Goal: Navigation & Orientation: Find specific page/section

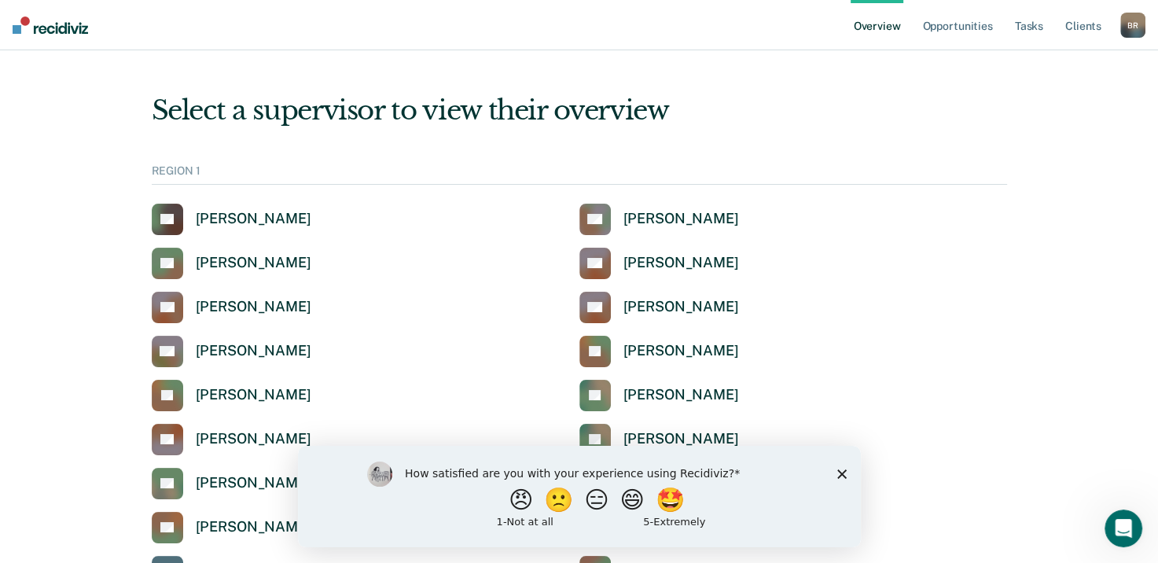
click at [842, 477] on icon "Close survey" at bounding box center [841, 473] width 9 height 9
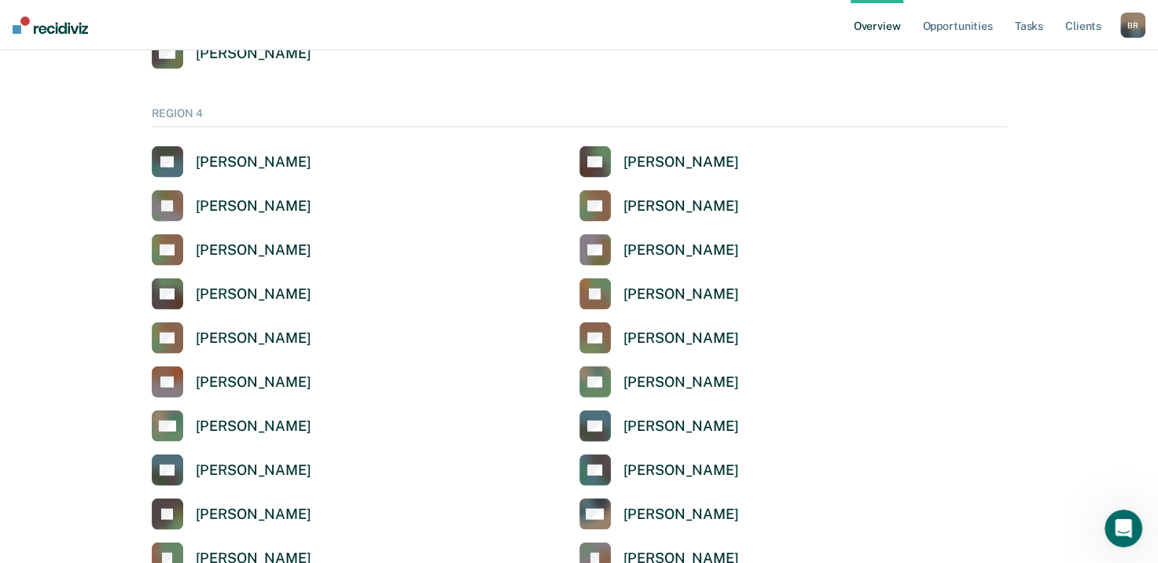
scroll to position [4010, 0]
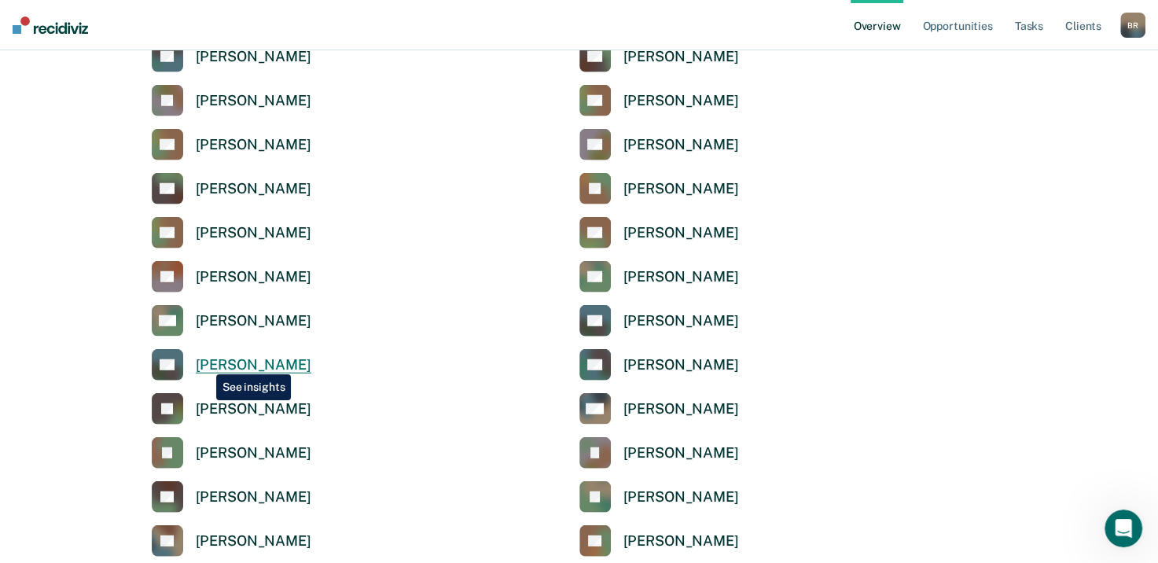
click at [204, 362] on div "[PERSON_NAME]" at bounding box center [254, 365] width 116 height 18
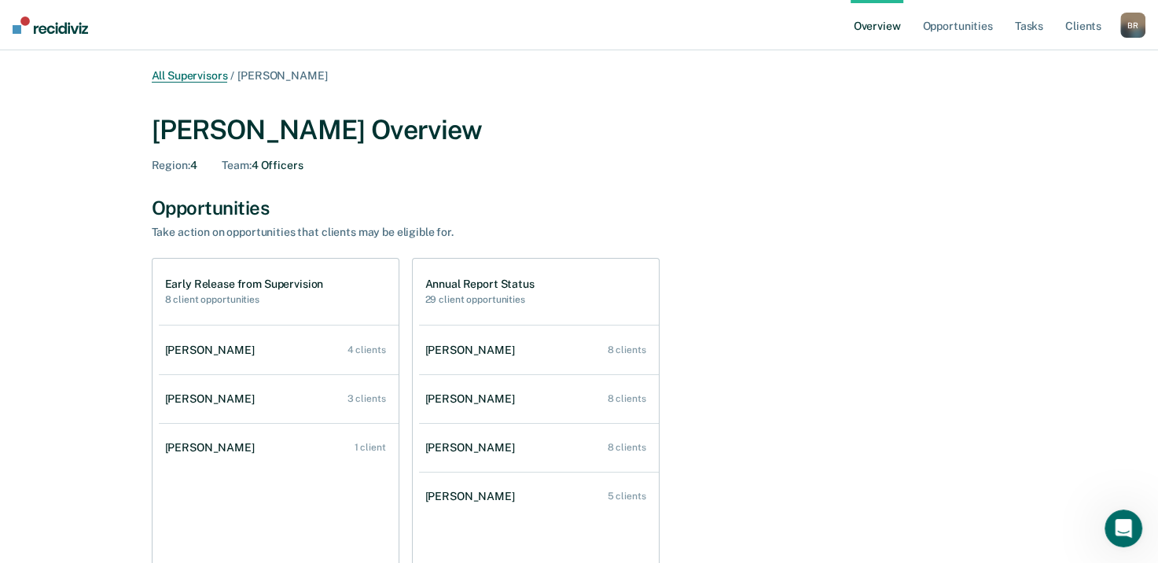
click at [169, 78] on link "All Supervisors" at bounding box center [190, 75] width 76 height 13
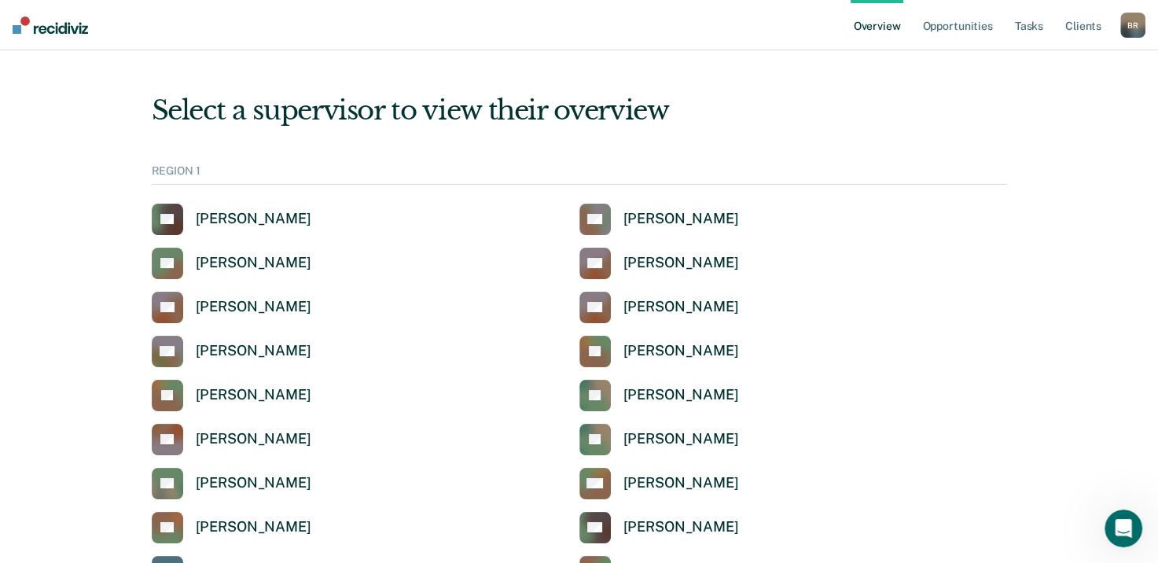
click at [1129, 30] on div "B R" at bounding box center [1133, 25] width 25 height 25
click at [1029, 61] on link "Profile" at bounding box center [1069, 63] width 127 height 13
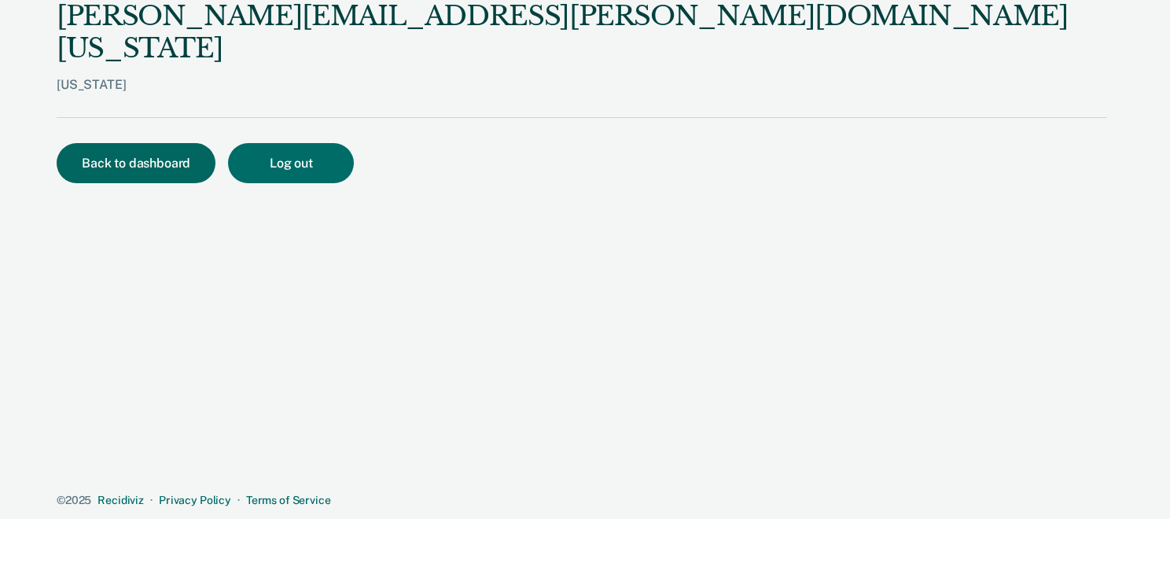
click at [120, 143] on button "Back to dashboard" at bounding box center [136, 163] width 159 height 40
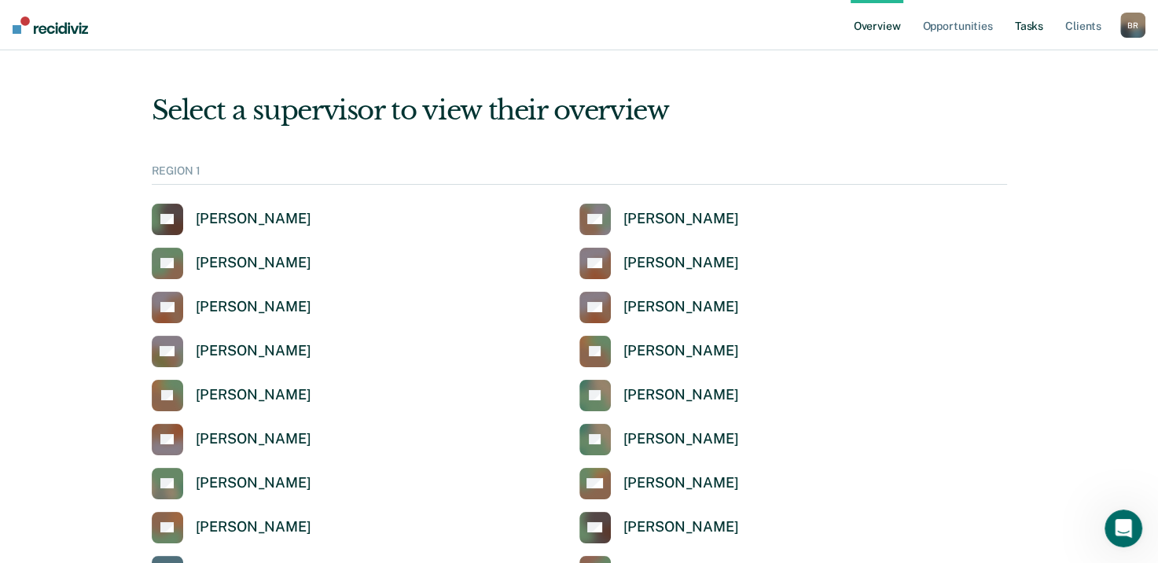
click at [1033, 28] on link "Tasks" at bounding box center [1029, 25] width 35 height 50
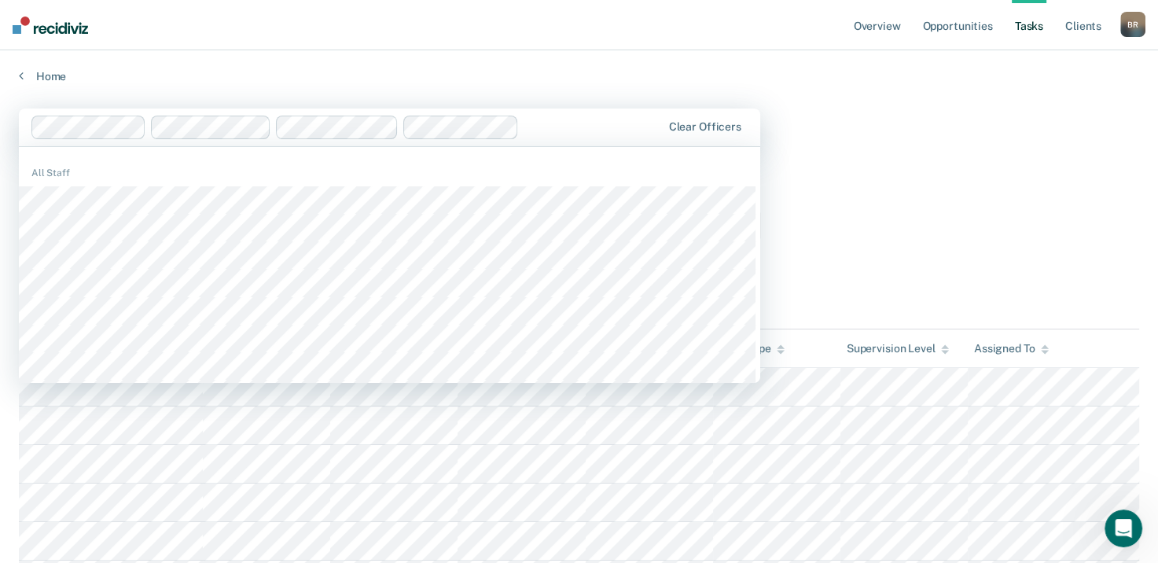
click at [922, 142] on main "1228 results available. Use Up and Down to choose options, press Enter to selec…" at bounding box center [579, 408] width 1158 height 651
click at [865, 132] on main "1228 results available. Use Up and Down to choose options, press Enter to selec…" at bounding box center [579, 408] width 1158 height 651
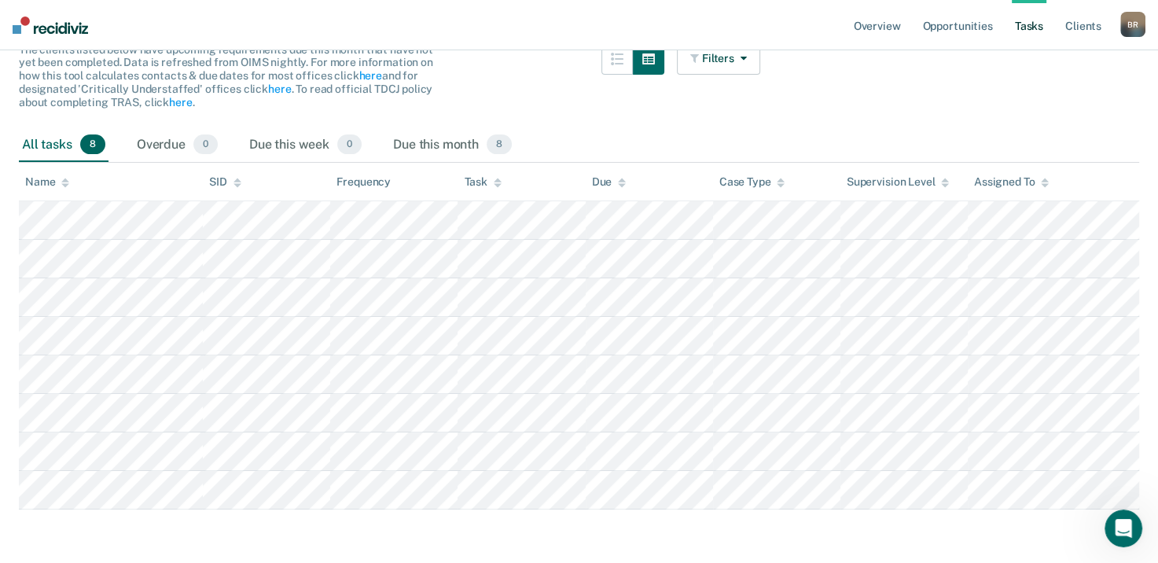
scroll to position [175, 0]
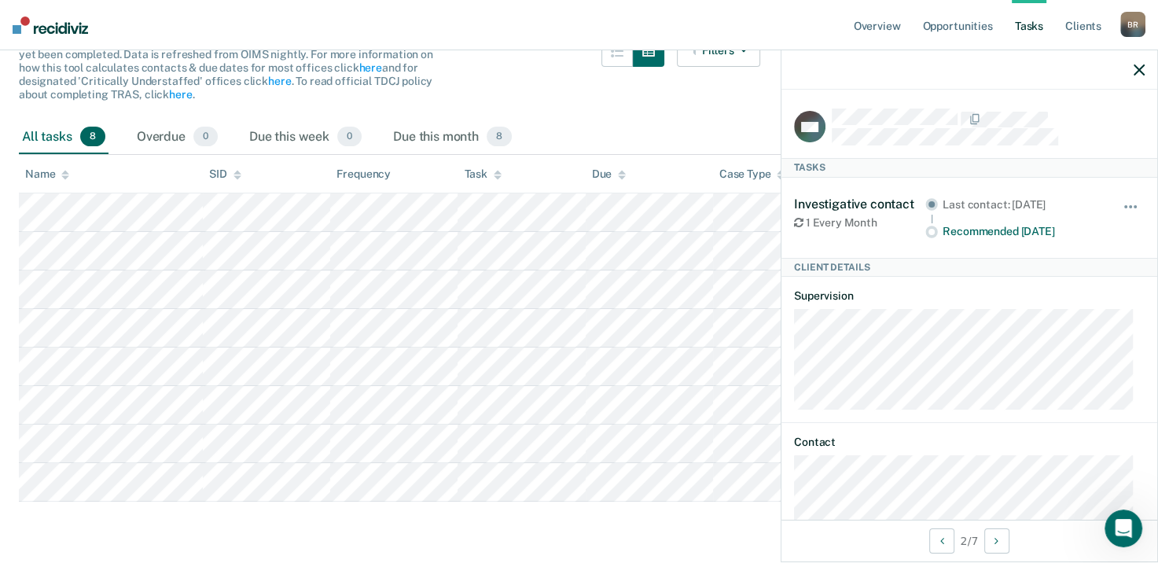
click at [1139, 71] on icon "button" at bounding box center [1139, 69] width 11 height 11
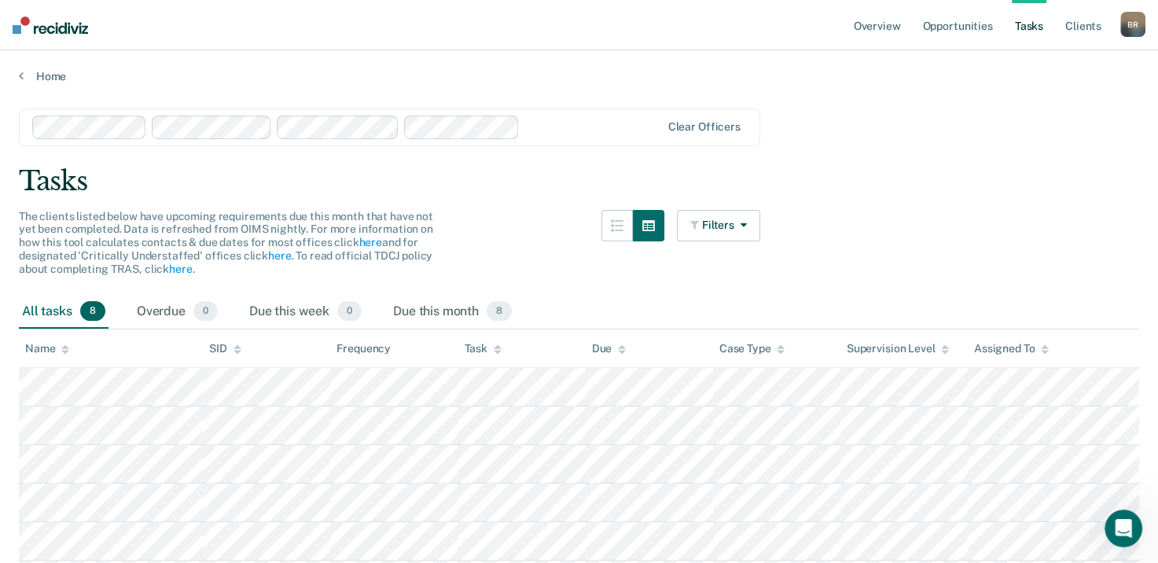
scroll to position [0, 0]
click at [624, 228] on icon "button" at bounding box center [617, 225] width 13 height 13
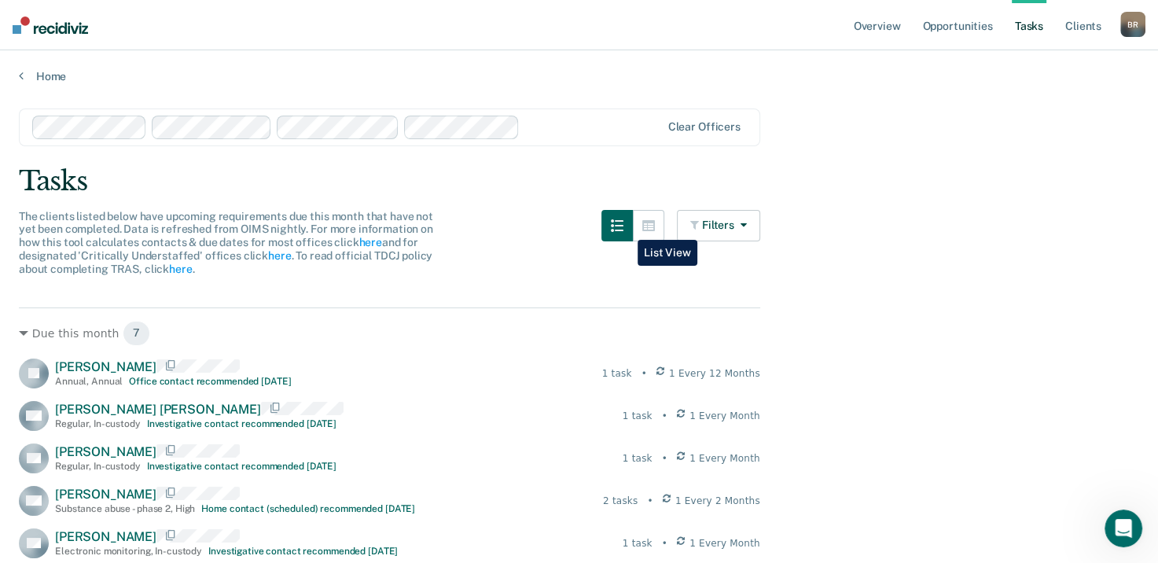
click at [624, 228] on icon "button" at bounding box center [617, 225] width 13 height 13
click at [650, 226] on icon "button" at bounding box center [648, 225] width 13 height 11
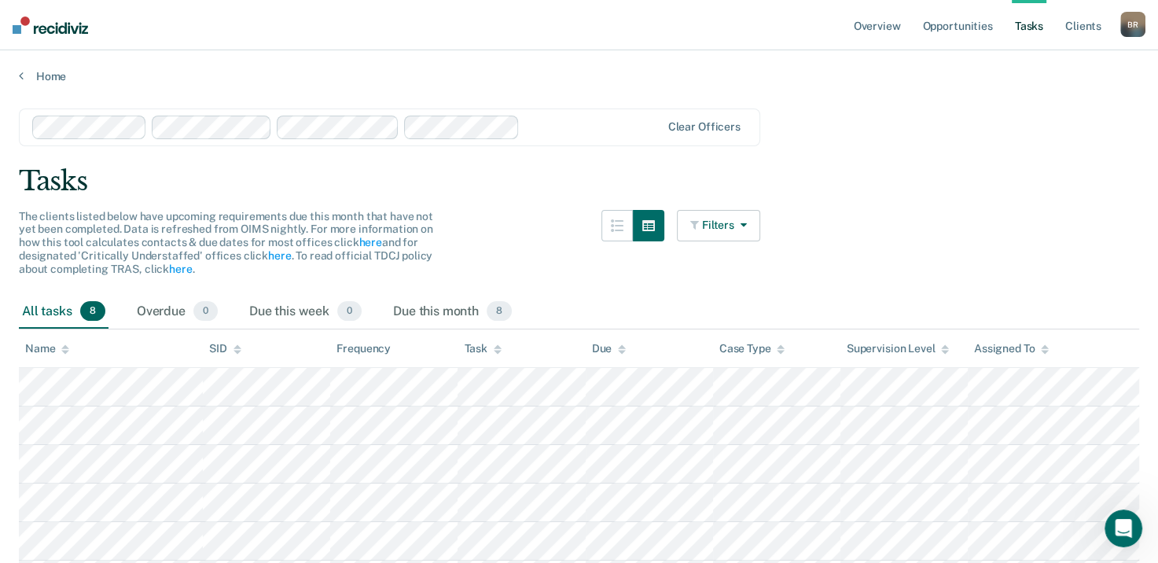
click at [747, 225] on icon "button" at bounding box center [740, 224] width 13 height 11
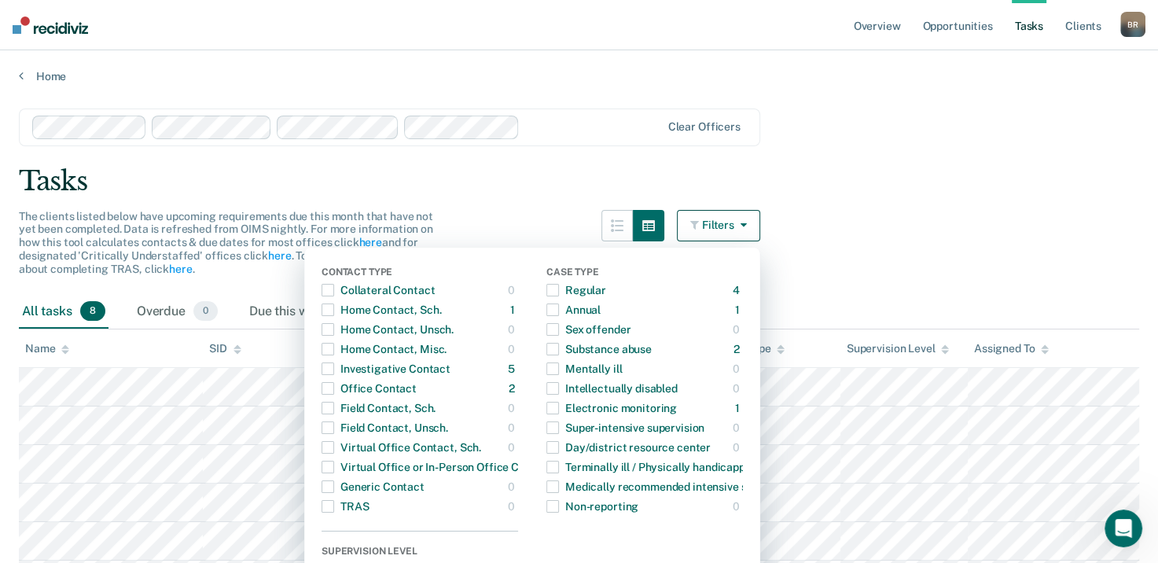
click at [918, 203] on main "Clear officers Tasks The clients listed below have upcoming requirements due th…" at bounding box center [579, 408] width 1158 height 651
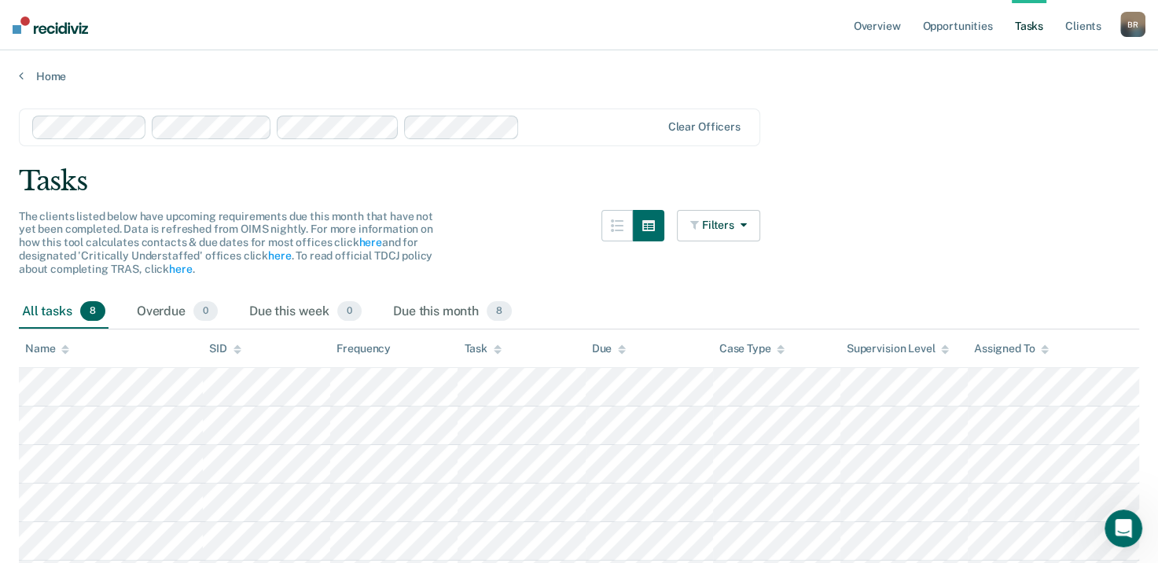
click at [1126, 20] on div "B R" at bounding box center [1133, 24] width 25 height 25
click at [1073, 30] on link "Client s" at bounding box center [1083, 25] width 42 height 50
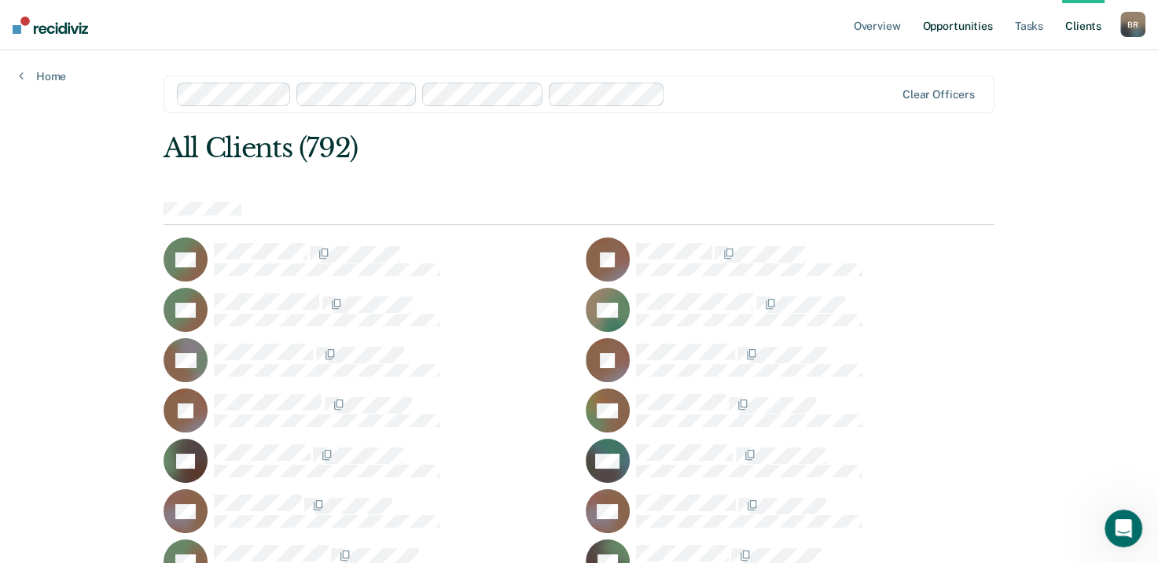
click at [956, 31] on link "Opportunities" at bounding box center [957, 25] width 76 height 50
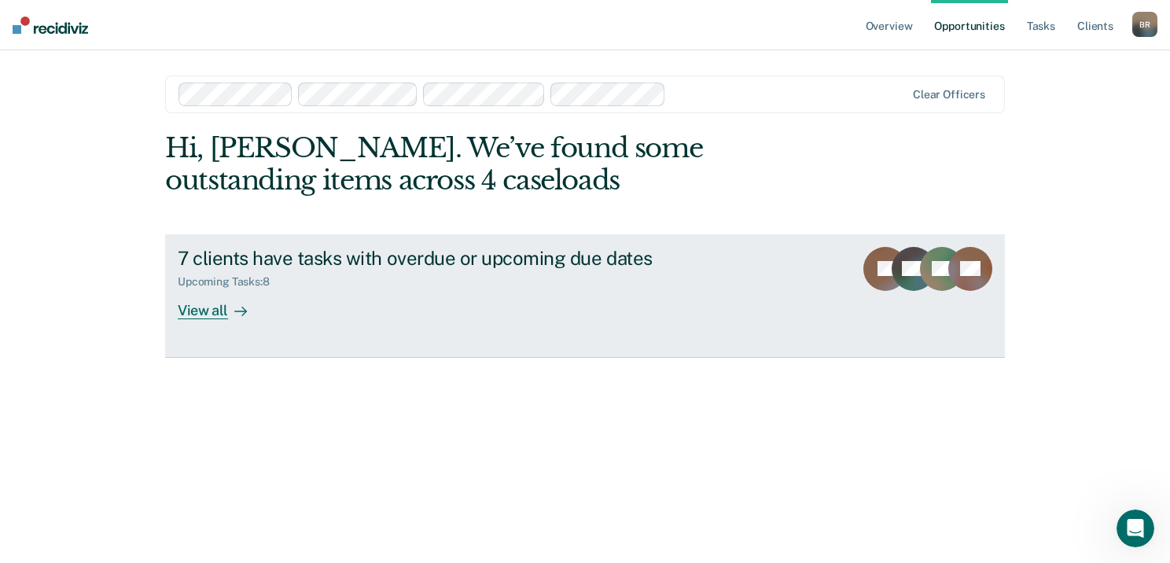
click at [210, 314] on div "View all" at bounding box center [222, 304] width 88 height 31
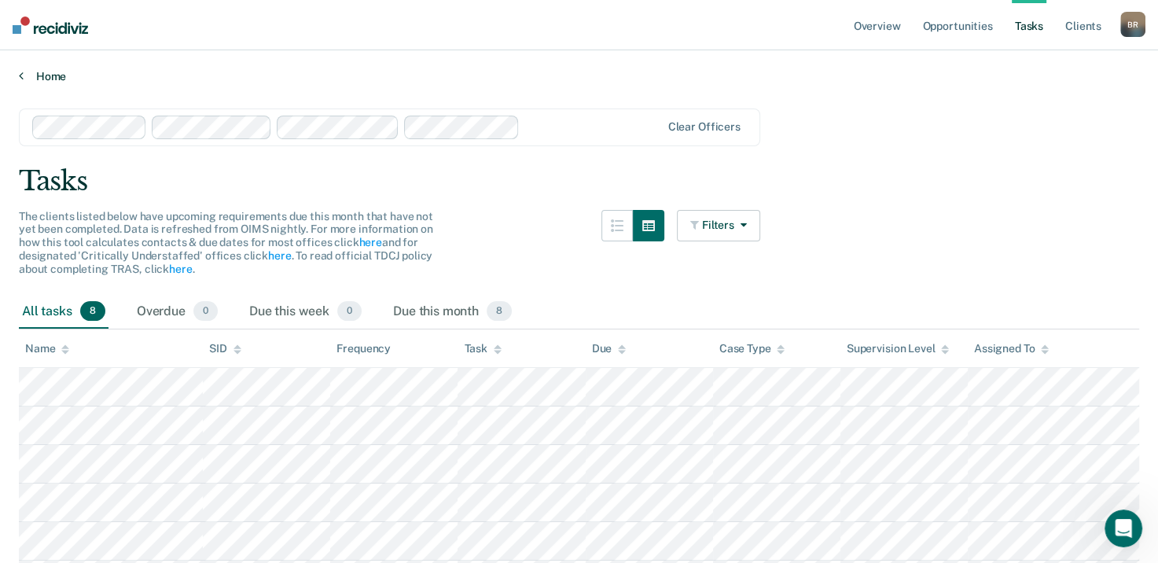
click at [54, 78] on link "Home" at bounding box center [579, 76] width 1121 height 14
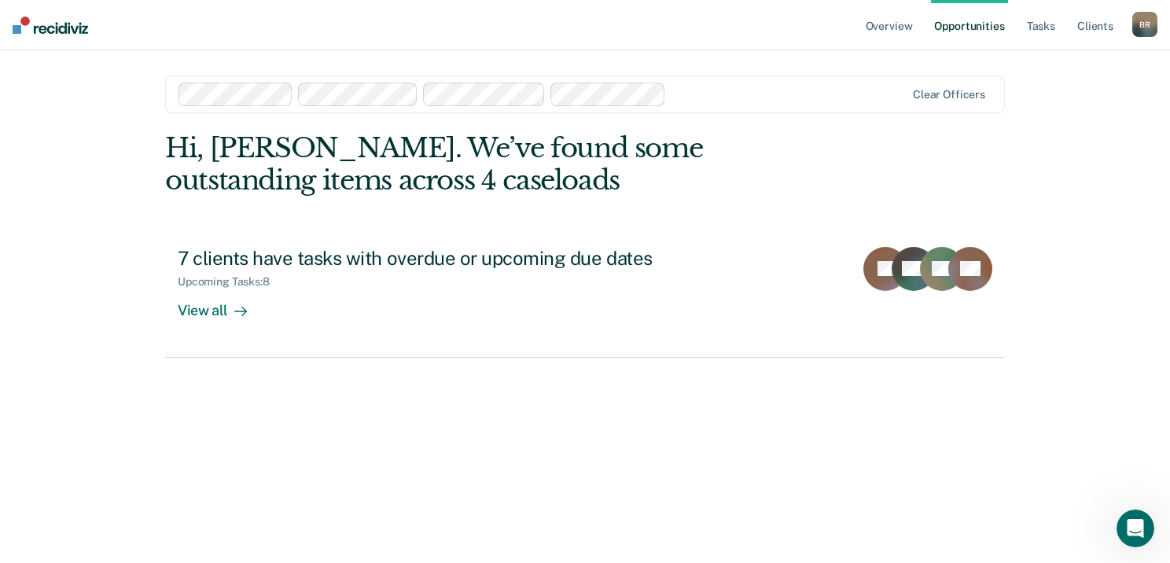
click at [1091, 102] on div "Overview Opportunities Tasks Client s [PERSON_NAME] B R Profile How it works Lo…" at bounding box center [585, 281] width 1170 height 563
click at [1145, 22] on div "B R" at bounding box center [1144, 24] width 25 height 25
click at [1024, 104] on link "Log Out" at bounding box center [1081, 103] width 127 height 13
